Goal: Task Accomplishment & Management: Use online tool/utility

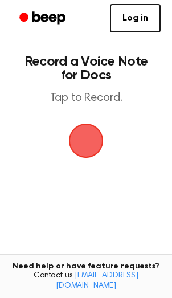
click at [95, 130] on span "button" at bounding box center [86, 141] width 35 height 35
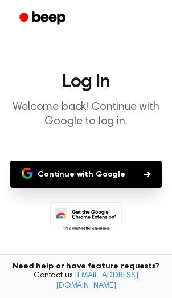
click at [135, 171] on button "Continue with Google" at bounding box center [86, 174] width 152 height 27
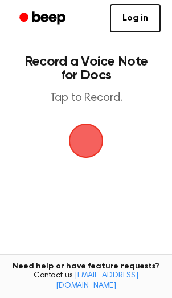
click at [77, 131] on span "button" at bounding box center [86, 141] width 35 height 35
